Goal: Task Accomplishment & Management: Manage account settings

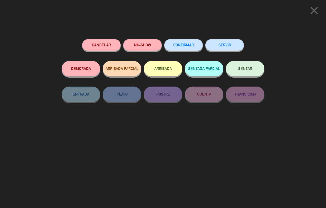
click at [190, 39] on div "CONFIRMAR" at bounding box center [183, 50] width 38 height 22
click at [187, 45] on span "CONFIRMAR" at bounding box center [183, 45] width 21 height 4
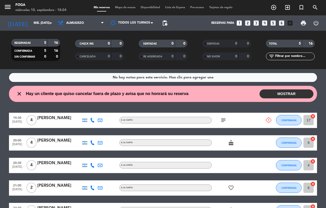
click at [298, 94] on button "MOSTRAR" at bounding box center [286, 94] width 54 height 9
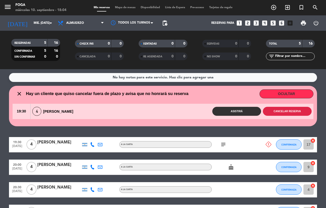
click at [285, 110] on button "Cancelar reserva" at bounding box center [287, 111] width 49 height 9
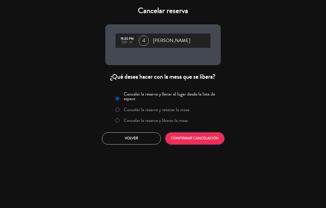
click at [189, 135] on button "CONFIRMAR CANCELACIÓN" at bounding box center [194, 139] width 59 height 12
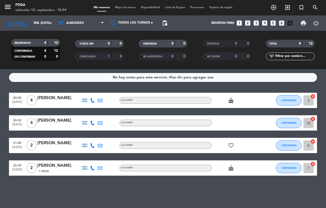
click at [232, 99] on icon "cake" at bounding box center [231, 100] width 6 height 6
click at [231, 99] on icon "cake" at bounding box center [231, 100] width 6 height 6
click at [232, 145] on icon "favorite_border" at bounding box center [231, 146] width 6 height 6
click at [231, 146] on icon "favorite_border" at bounding box center [231, 146] width 6 height 6
click at [231, 169] on icon "cake" at bounding box center [231, 168] width 6 height 6
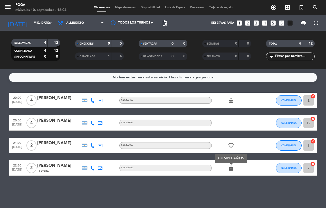
click at [232, 168] on icon "cake" at bounding box center [231, 168] width 6 height 6
